Goal: Navigation & Orientation: Find specific page/section

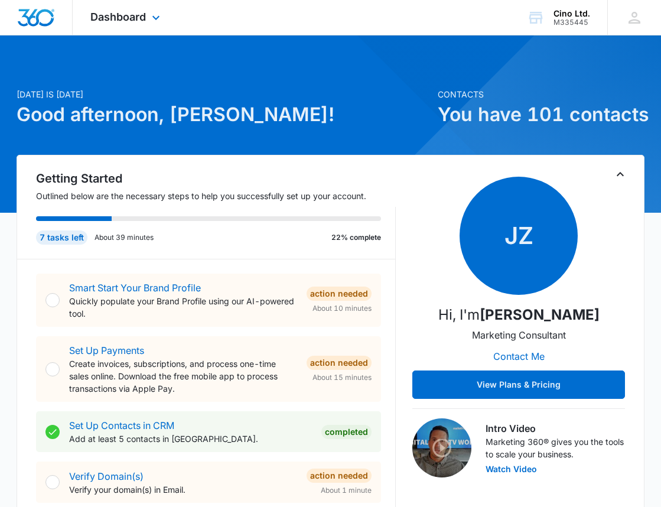
click at [34, 21] on img "Dashboard" at bounding box center [36, 18] width 38 height 18
click at [156, 15] on icon at bounding box center [156, 21] width 14 height 14
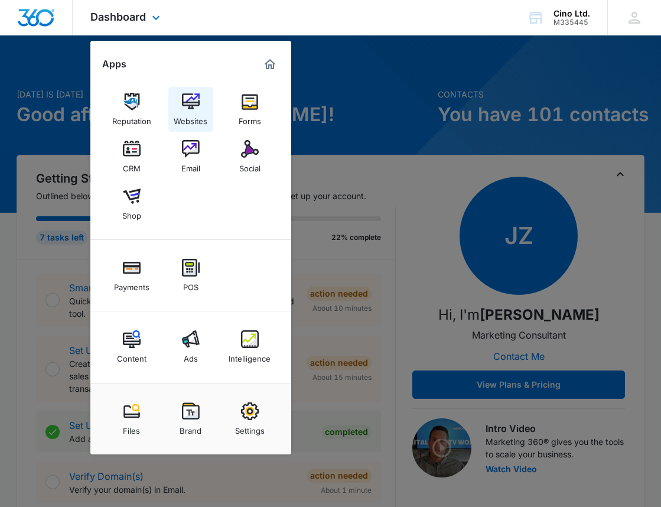
click at [182, 102] on img at bounding box center [191, 102] width 18 height 18
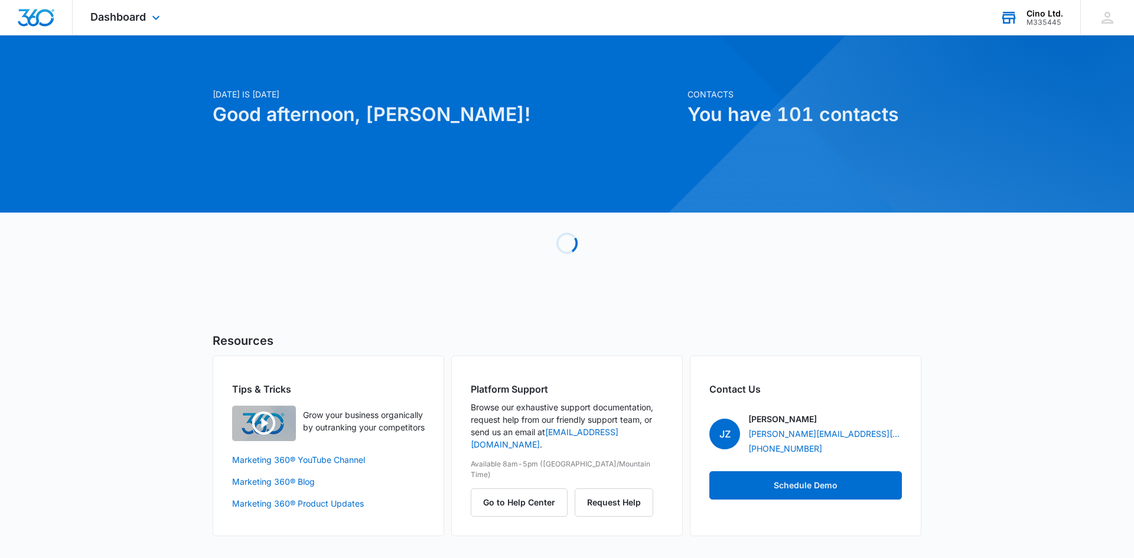
click at [1051, 20] on div "M335445" at bounding box center [1045, 22] width 37 height 8
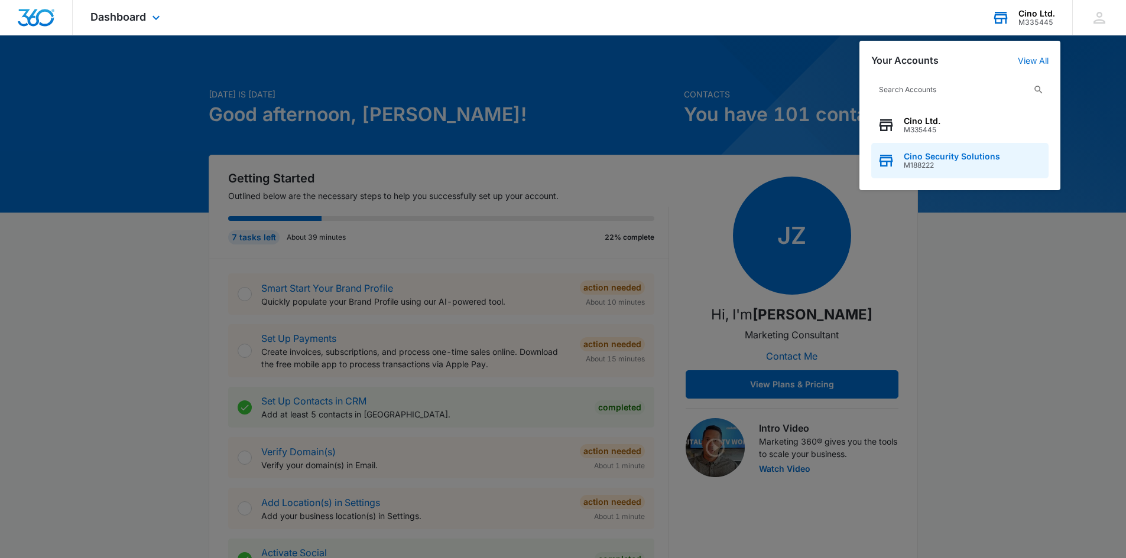
click at [905, 165] on span "M188222" at bounding box center [951, 165] width 96 height 8
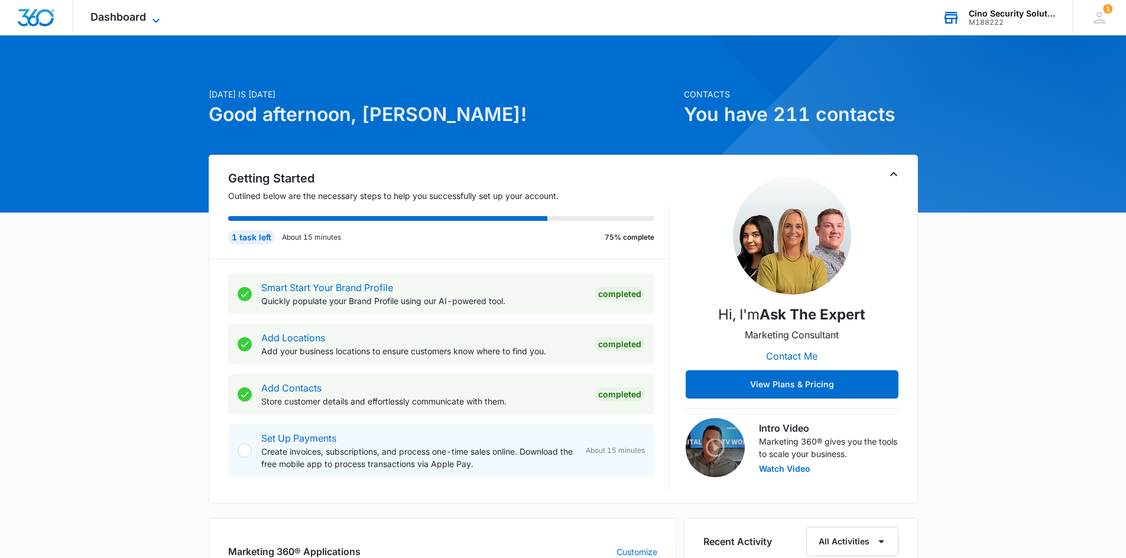
click at [125, 17] on span "Dashboard" at bounding box center [118, 17] width 56 height 12
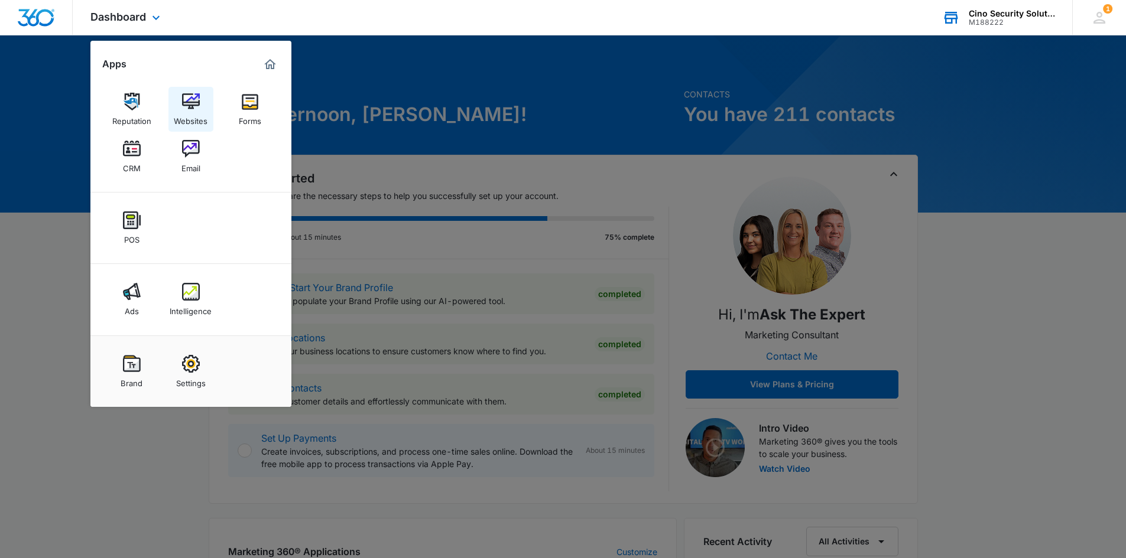
click at [191, 101] on img at bounding box center [191, 102] width 18 height 18
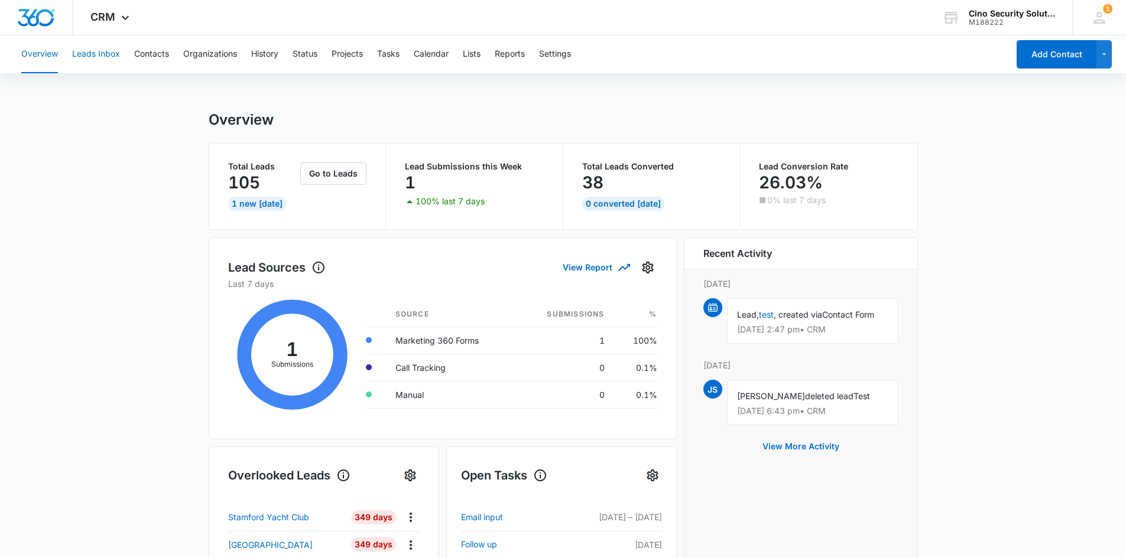
click at [95, 56] on button "Leads Inbox" at bounding box center [96, 54] width 48 height 38
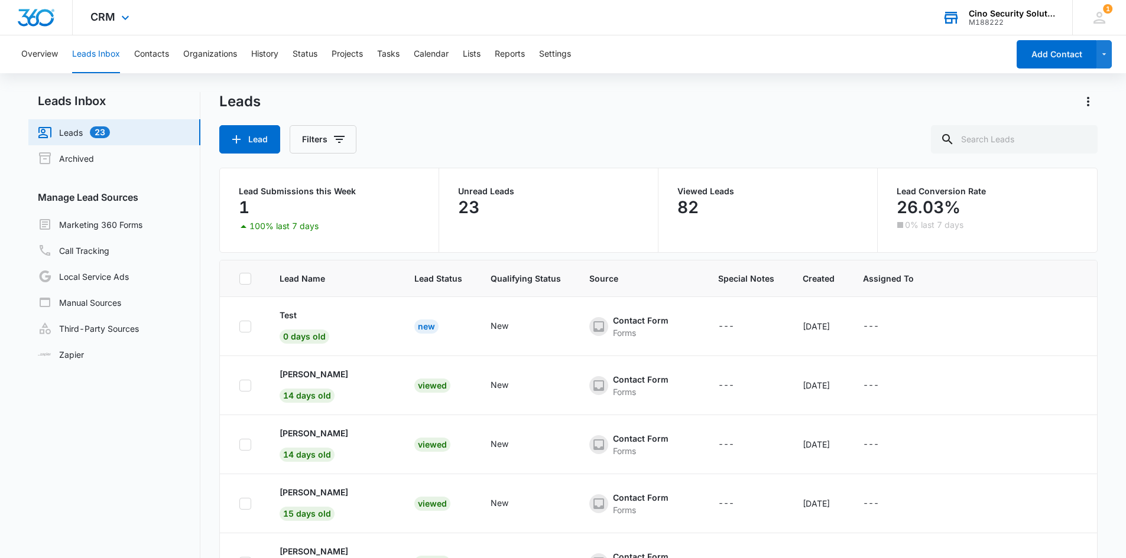
click at [993, 21] on div "M188222" at bounding box center [1011, 22] width 86 height 8
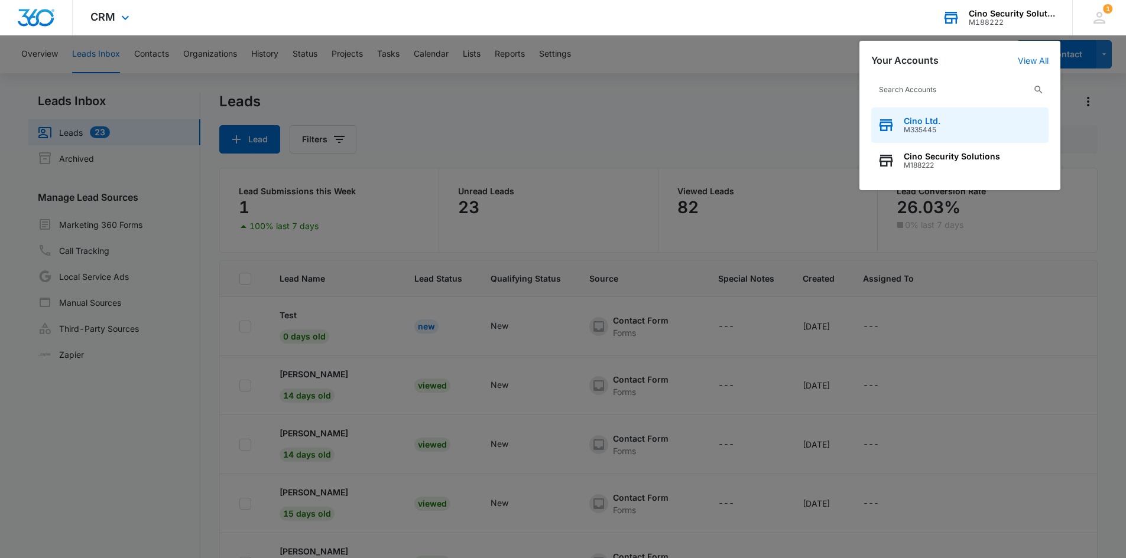
click at [921, 132] on span "M335445" at bounding box center [921, 130] width 37 height 8
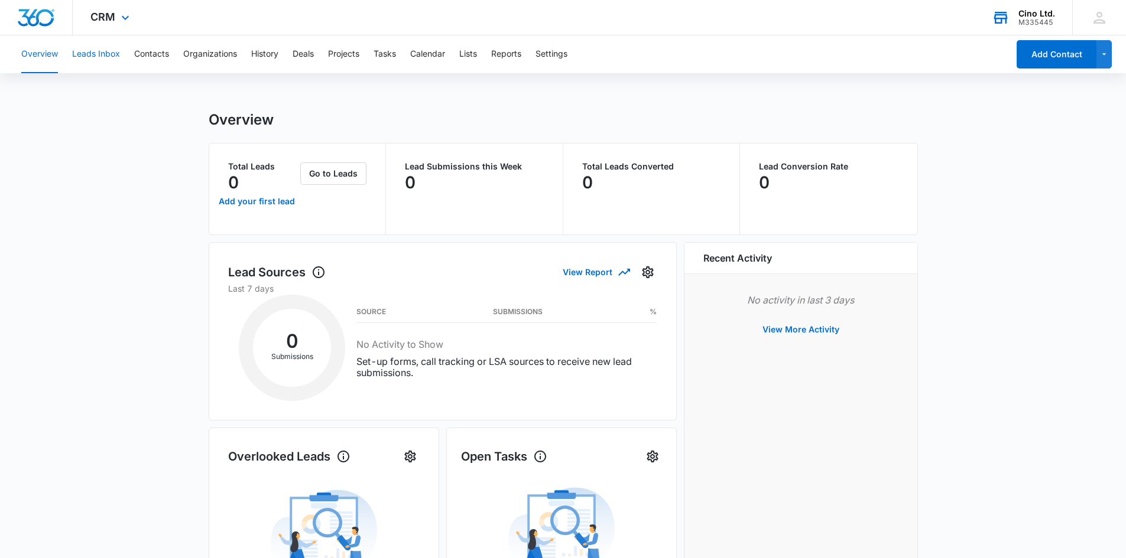
click at [116, 57] on button "Leads Inbox" at bounding box center [96, 54] width 48 height 38
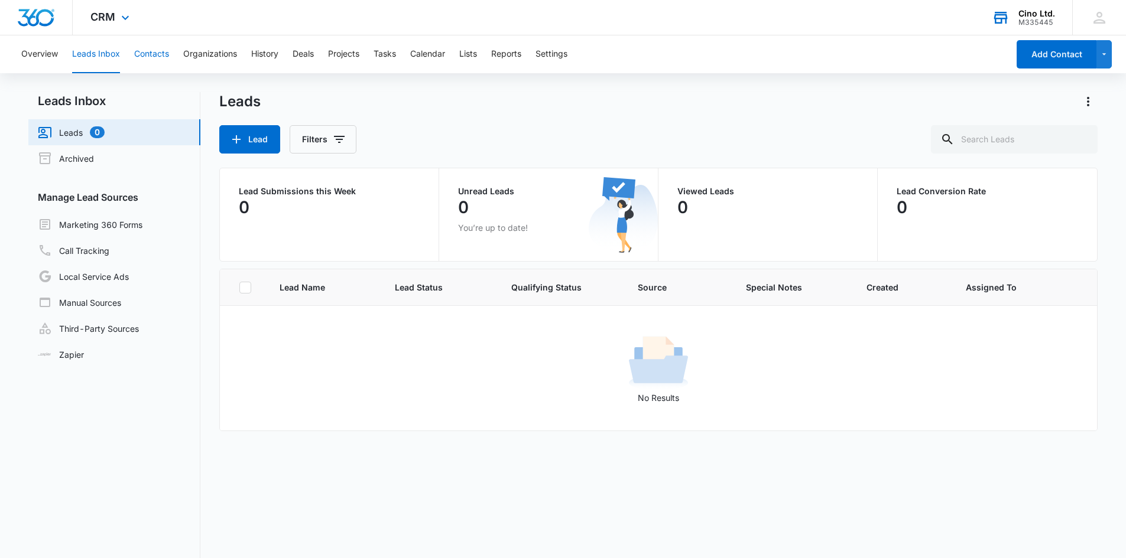
click at [155, 53] on button "Contacts" at bounding box center [151, 54] width 35 height 38
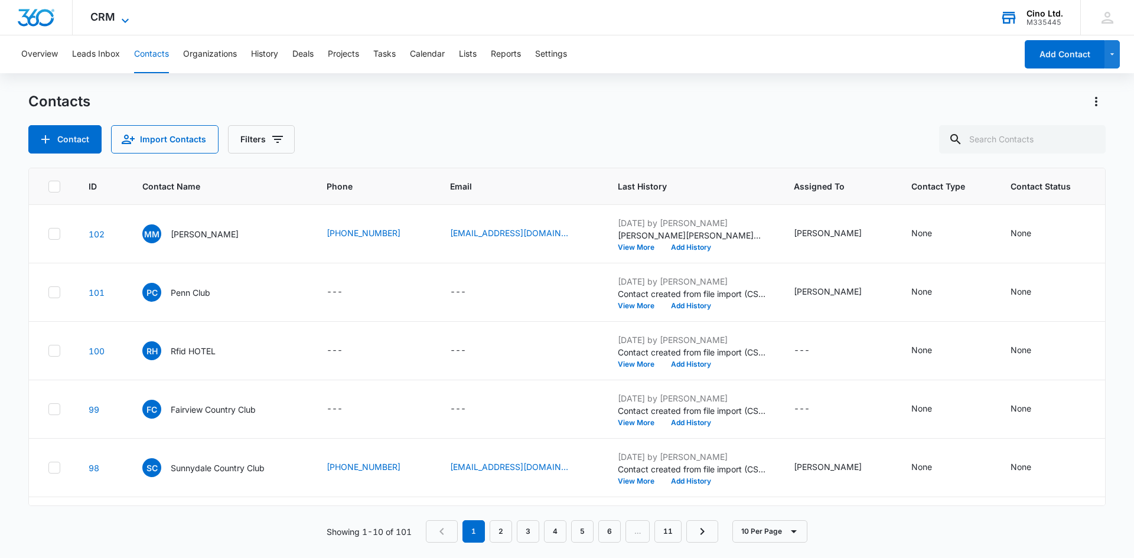
click at [118, 19] on div "CRM Apps Reputation Websites Forms CRM Email Social Shop Payments POS Content A…" at bounding box center [111, 17] width 77 height 35
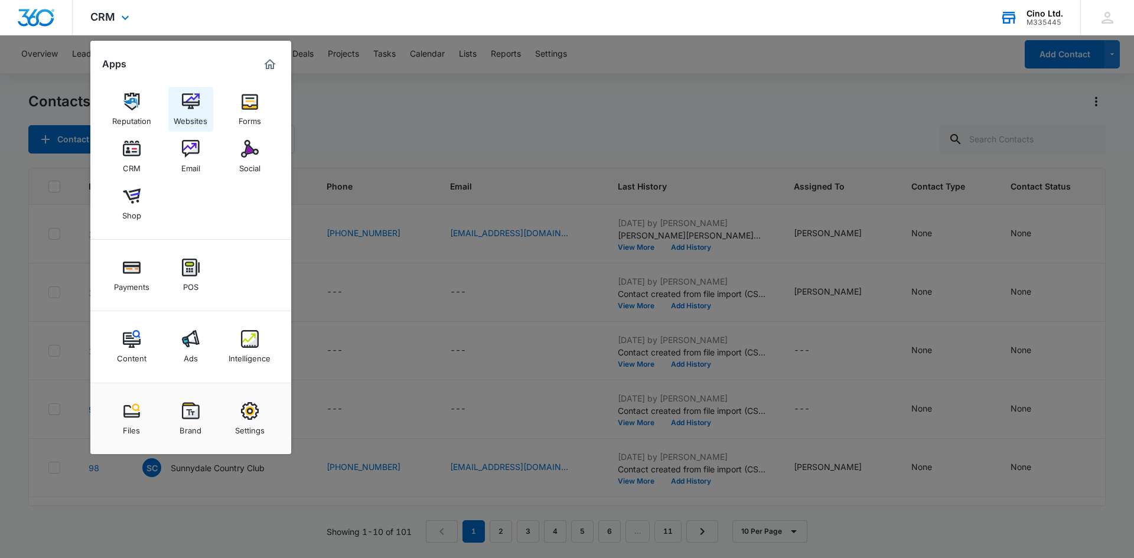
click at [203, 108] on link "Websites" at bounding box center [190, 109] width 45 height 45
